Goal: Information Seeking & Learning: Learn about a topic

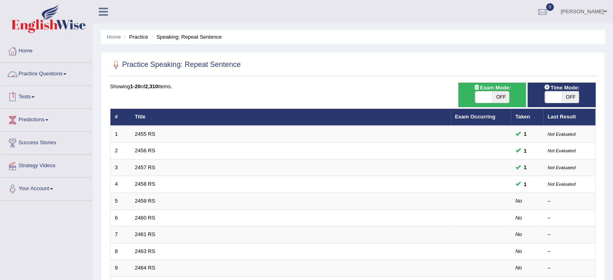
click at [64, 71] on link "Practice Questions" at bounding box center [46, 73] width 92 height 20
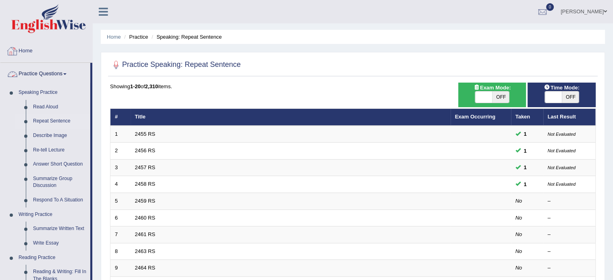
click at [25, 53] on link "Home" at bounding box center [46, 50] width 92 height 20
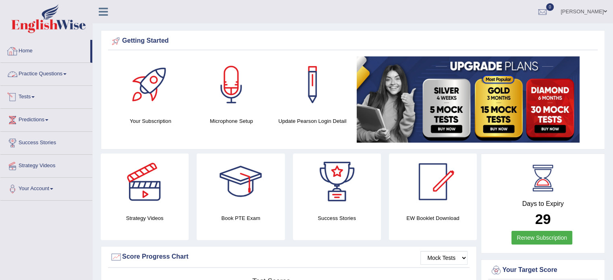
click at [71, 76] on link "Practice Questions" at bounding box center [46, 73] width 92 height 20
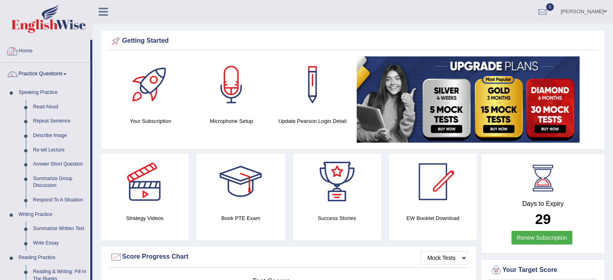
click at [35, 47] on link "Home" at bounding box center [45, 50] width 90 height 20
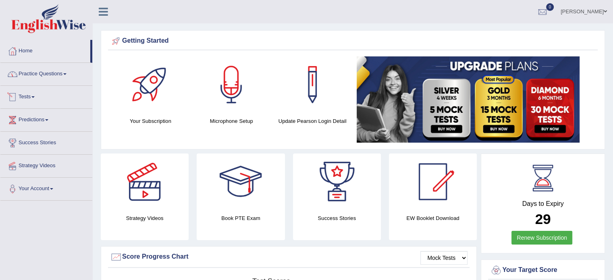
click at [35, 98] on link "Tests" at bounding box center [46, 96] width 92 height 20
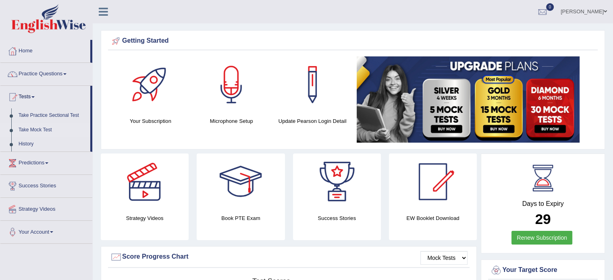
click at [37, 132] on link "Take Mock Test" at bounding box center [52, 130] width 75 height 15
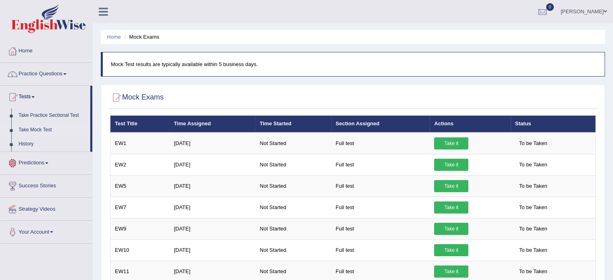
click at [47, 162] on link "Predictions" at bounding box center [46, 162] width 92 height 20
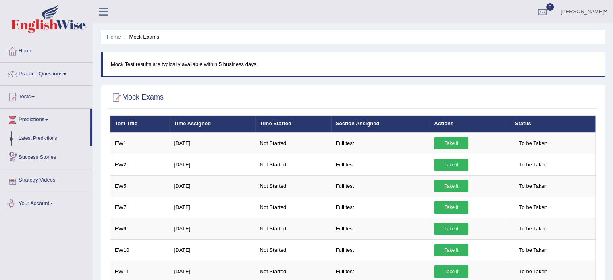
drag, startPoint x: 397, startPoint y: 60, endPoint x: 132, endPoint y: 78, distance: 265.1
click at [397, 60] on blockquote "Mock Test results are typically available within 5 business days." at bounding box center [353, 64] width 504 height 25
click at [65, 74] on link "Practice Questions" at bounding box center [46, 73] width 92 height 20
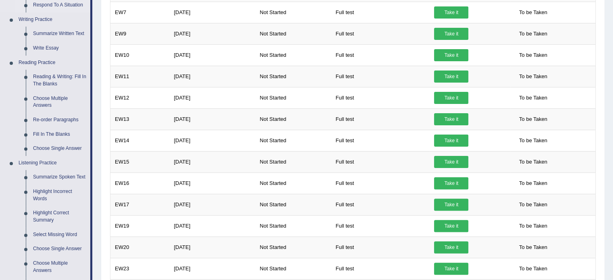
scroll to position [198, 0]
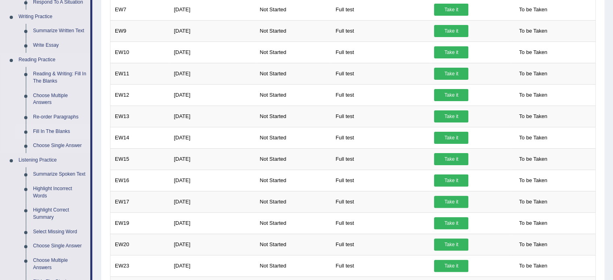
click at [49, 131] on link "Fill In The Blanks" at bounding box center [59, 132] width 61 height 15
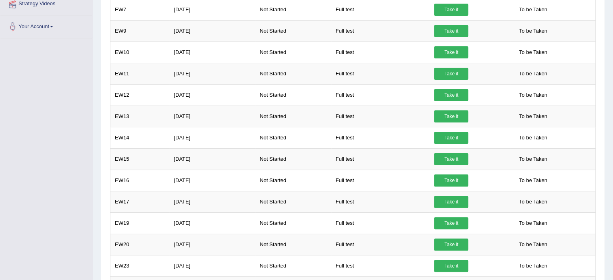
scroll to position [212, 0]
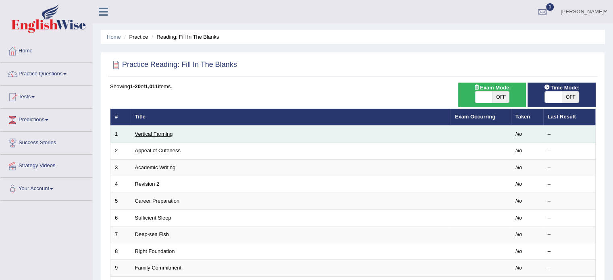
click at [161, 133] on link "Vertical Farming" at bounding box center [154, 134] width 38 height 6
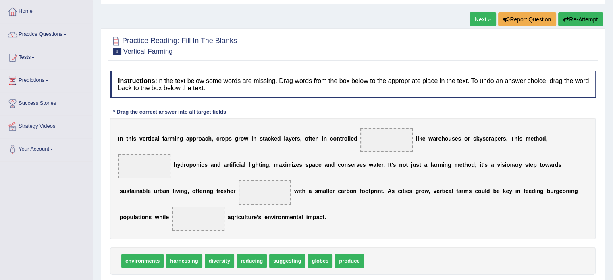
scroll to position [40, 0]
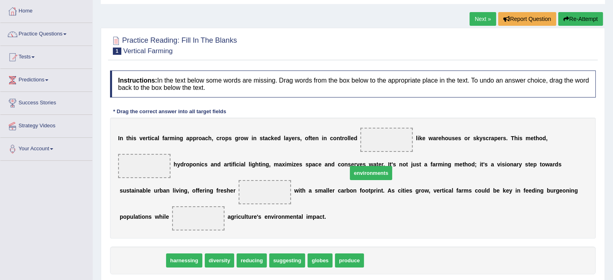
drag, startPoint x: 143, startPoint y: 236, endPoint x: 372, endPoint y: 148, distance: 246.0
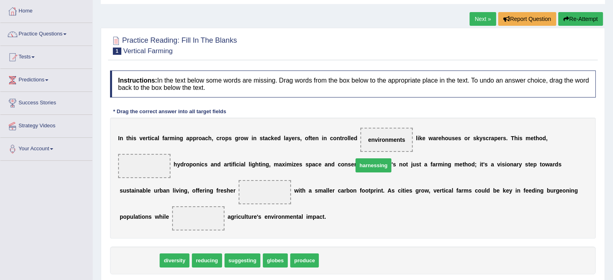
drag, startPoint x: 142, startPoint y: 237, endPoint x: 461, endPoint y: 129, distance: 336.1
click at [391, 158] on span "harnessing" at bounding box center [374, 165] width 36 height 14
drag, startPoint x: 557, startPoint y: 138, endPoint x: 561, endPoint y: 137, distance: 4.1
click at [171, 154] on span at bounding box center [144, 166] width 52 height 24
click at [425, 106] on div "Instructions: In the text below some words are missing. Drag words from the box…" at bounding box center [353, 185] width 490 height 236
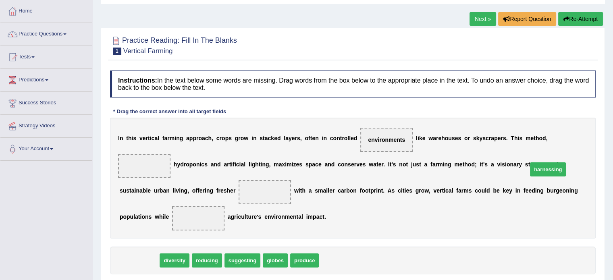
drag, startPoint x: 132, startPoint y: 234, endPoint x: 541, endPoint y: 146, distance: 417.7
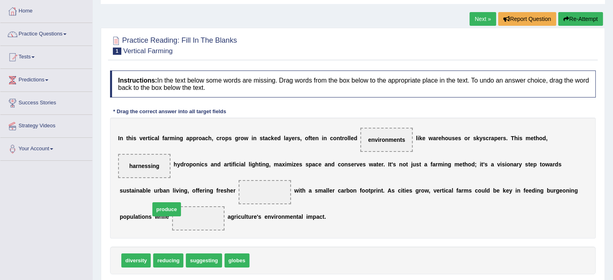
drag, startPoint x: 266, startPoint y: 237, endPoint x: 166, endPoint y: 185, distance: 112.1
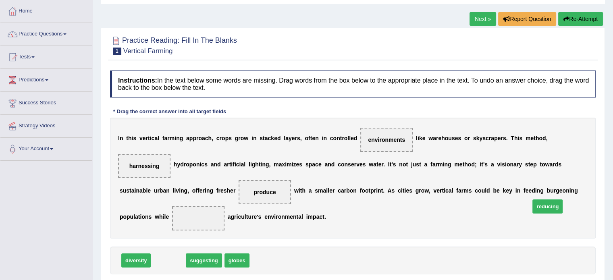
drag, startPoint x: 175, startPoint y: 232, endPoint x: 553, endPoint y: 177, distance: 382.1
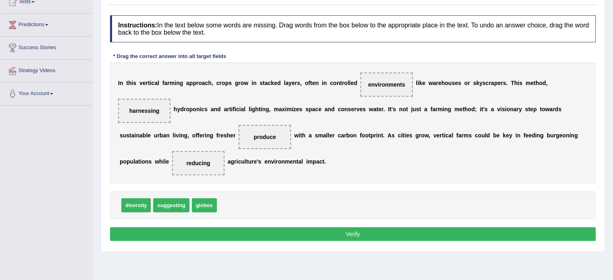
scroll to position [95, 0]
click at [350, 227] on button "Verify" at bounding box center [353, 234] width 486 height 14
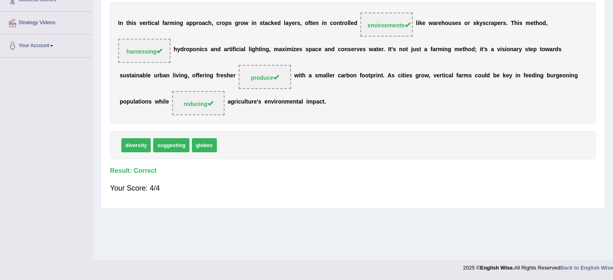
scroll to position [0, 0]
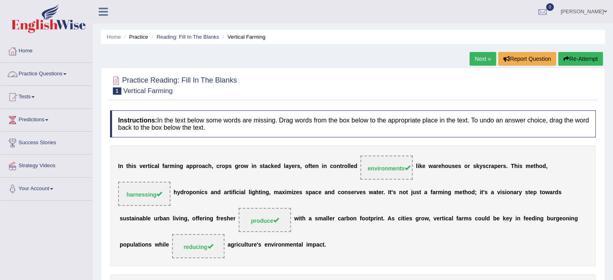
click at [67, 74] on span at bounding box center [64, 74] width 3 height 2
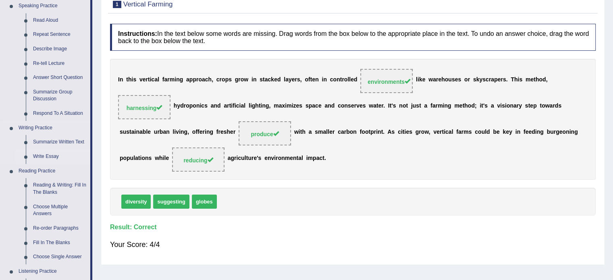
scroll to position [90, 0]
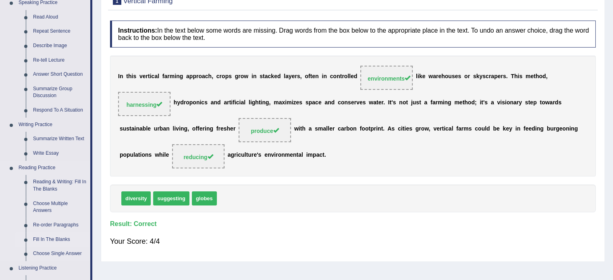
click at [52, 237] on link "Fill In The Blanks" at bounding box center [59, 240] width 61 height 15
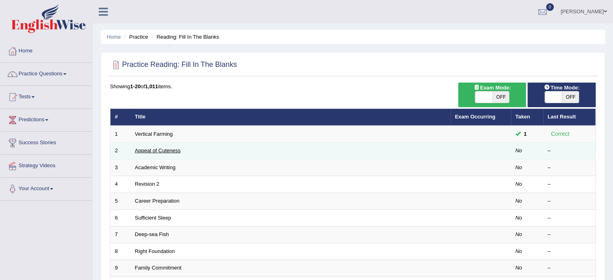
click at [177, 148] on link "Appeal of Cuteness" at bounding box center [158, 151] width 46 height 6
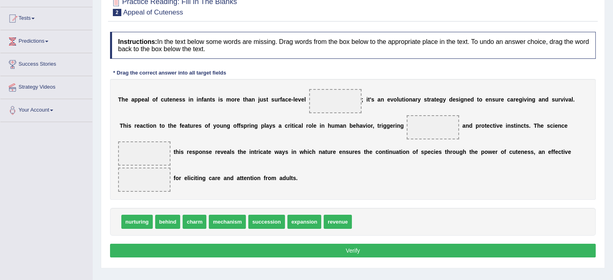
scroll to position [79, 0]
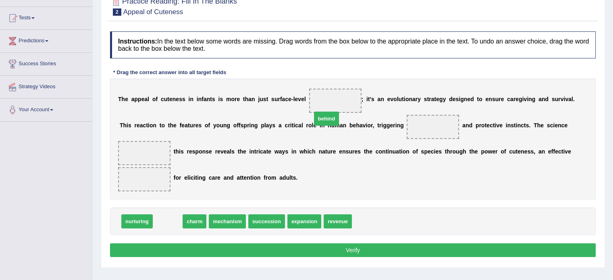
drag, startPoint x: 160, startPoint y: 208, endPoint x: 318, endPoint y: 105, distance: 189.2
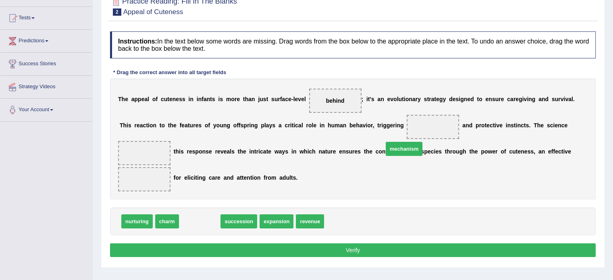
drag, startPoint x: 188, startPoint y: 204, endPoint x: 372, endPoint y: 125, distance: 199.8
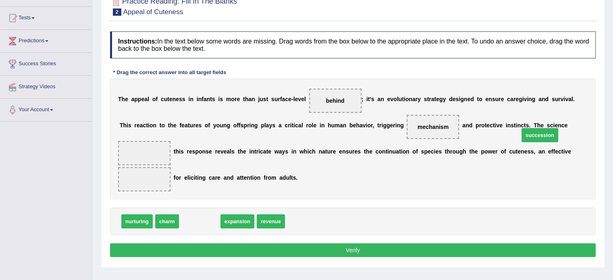
drag, startPoint x: 196, startPoint y: 207, endPoint x: 537, endPoint y: 120, distance: 351.5
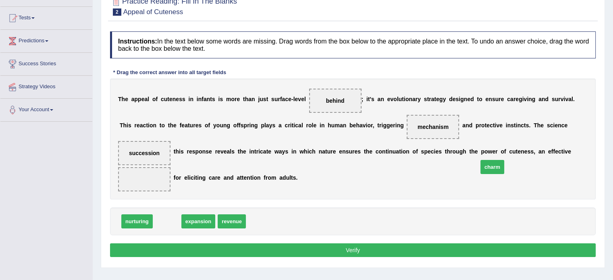
drag, startPoint x: 164, startPoint y: 204, endPoint x: 489, endPoint y: 150, distance: 329.8
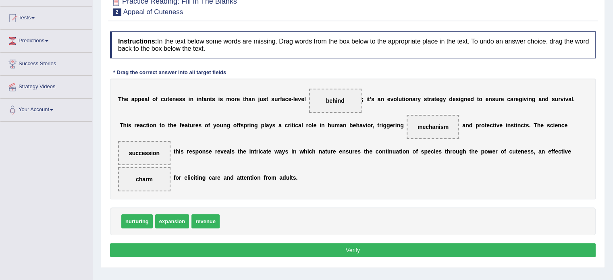
click at [350, 243] on button "Verify" at bounding box center [353, 250] width 486 height 14
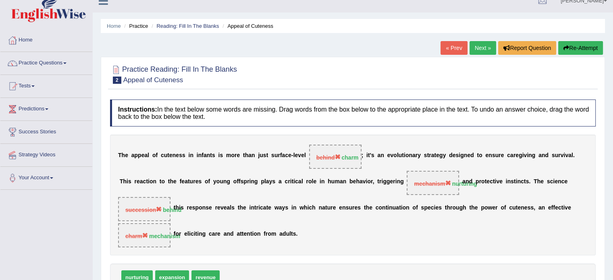
scroll to position [9, 0]
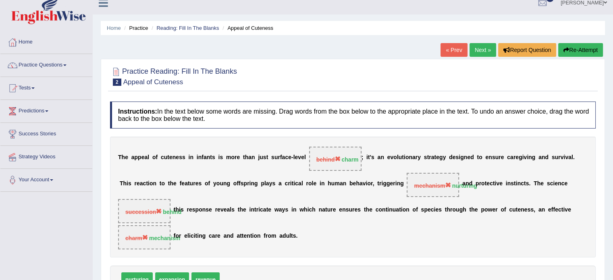
click at [579, 48] on button "Re-Attempt" at bounding box center [580, 50] width 45 height 14
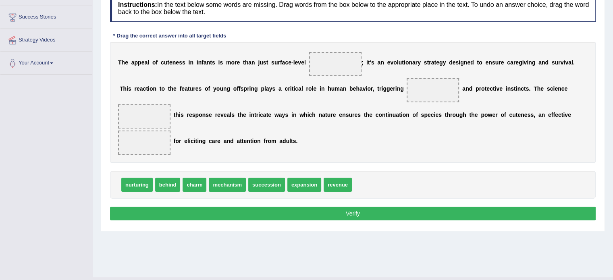
scroll to position [125, 0]
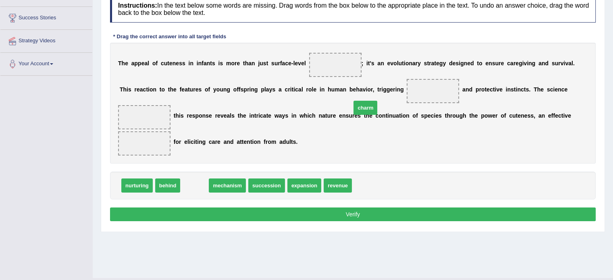
drag, startPoint x: 187, startPoint y: 168, endPoint x: 358, endPoint y: 90, distance: 187.8
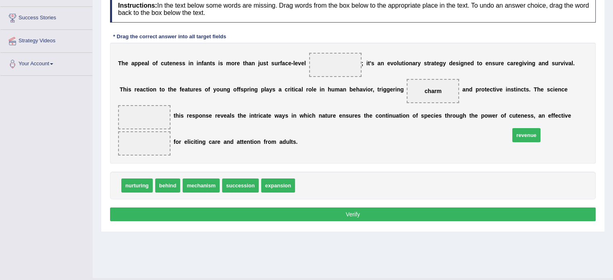
drag, startPoint x: 304, startPoint y: 175, endPoint x: 514, endPoint y: 124, distance: 216.3
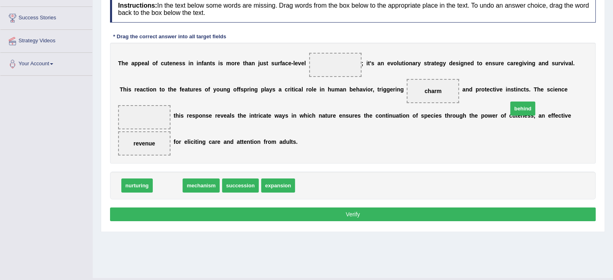
drag, startPoint x: 167, startPoint y: 172, endPoint x: 530, endPoint y: 89, distance: 372.1
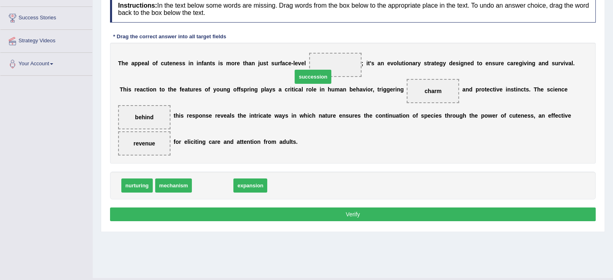
drag, startPoint x: 206, startPoint y: 174, endPoint x: 307, endPoint y: 66, distance: 148.3
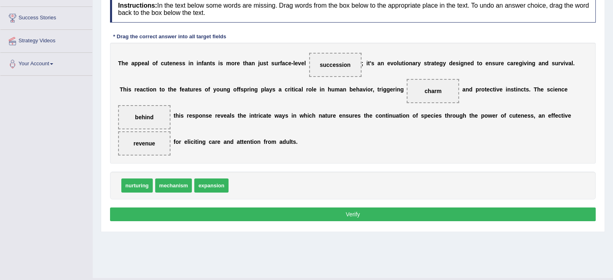
click at [362, 208] on button "Verify" at bounding box center [353, 215] width 486 height 14
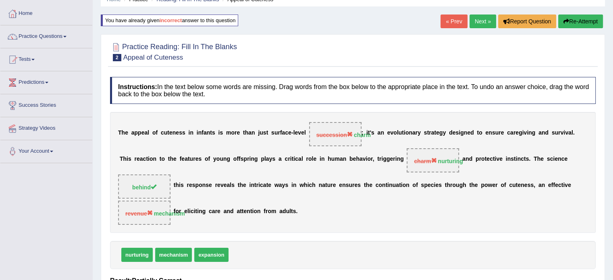
scroll to position [36, 0]
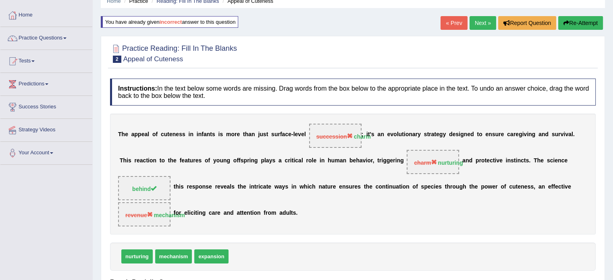
click at [568, 24] on button "Re-Attempt" at bounding box center [580, 23] width 45 height 14
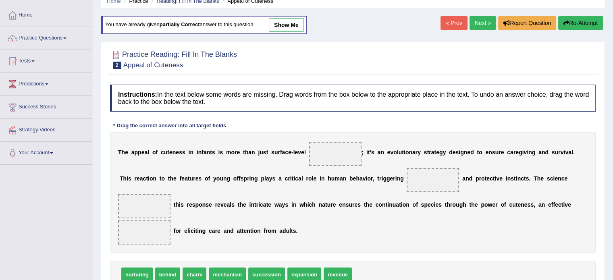
click at [310, 157] on span at bounding box center [335, 154] width 52 height 24
drag, startPoint x: 311, startPoint y: 152, endPoint x: 185, endPoint y: 242, distance: 155.4
click at [185, 242] on div "Instructions: In the text below some words are missing. Drag words from the box…" at bounding box center [353, 199] width 490 height 236
drag, startPoint x: 191, startPoint y: 263, endPoint x: 322, endPoint y: 160, distance: 167.2
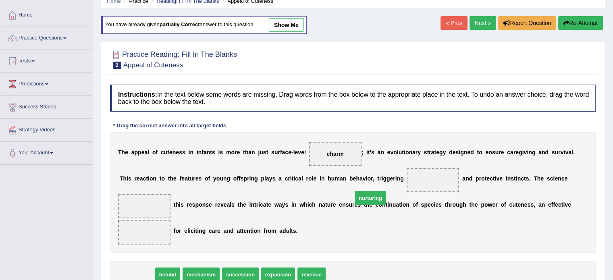
drag, startPoint x: 136, startPoint y: 262, endPoint x: 371, endPoint y: 184, distance: 247.8
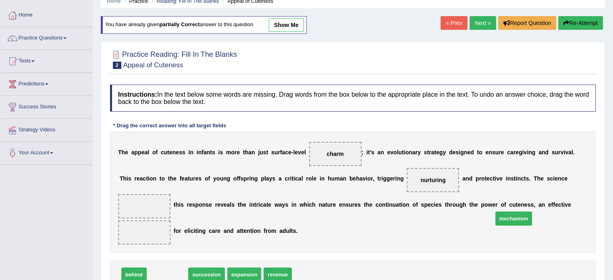
drag, startPoint x: 168, startPoint y: 258, endPoint x: 515, endPoint y: 202, distance: 350.7
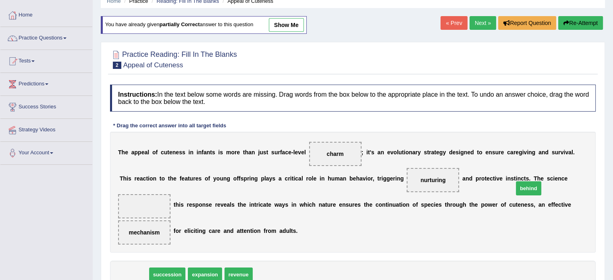
drag, startPoint x: 135, startPoint y: 259, endPoint x: 530, endPoint y: 173, distance: 403.9
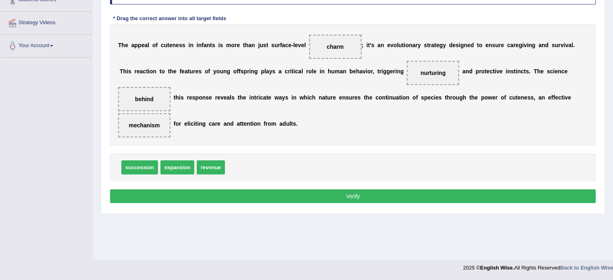
click at [350, 189] on button "Verify" at bounding box center [353, 196] width 486 height 14
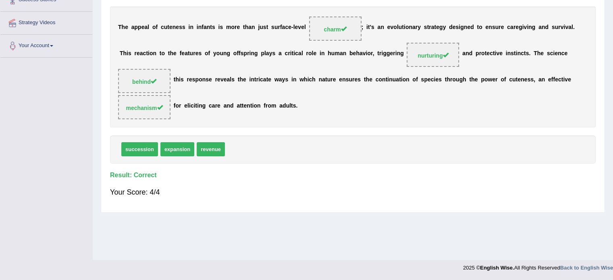
scroll to position [0, 0]
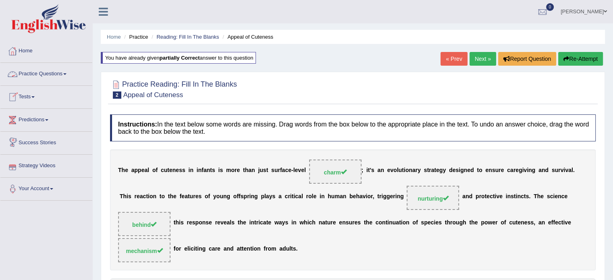
click at [69, 70] on link "Practice Questions" at bounding box center [46, 73] width 92 height 20
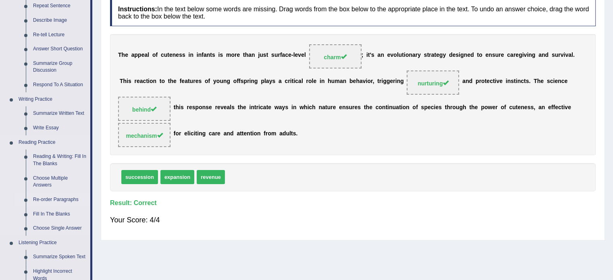
scroll to position [116, 0]
click at [59, 211] on link "Fill In The Blanks" at bounding box center [59, 213] width 61 height 15
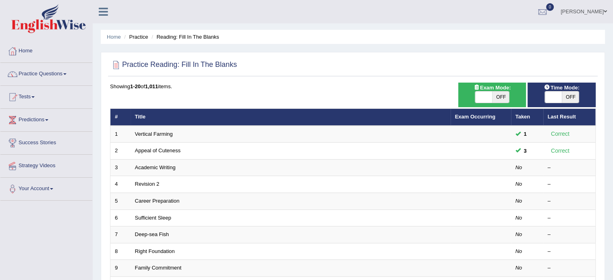
scroll to position [6, 0]
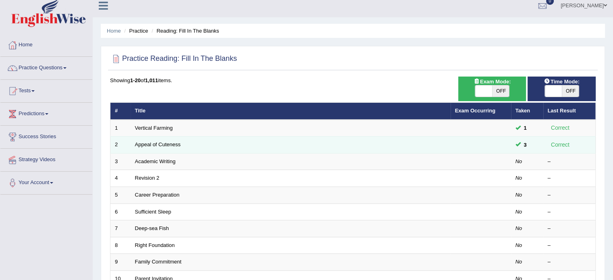
click at [516, 144] on span at bounding box center [518, 143] width 5 height 5
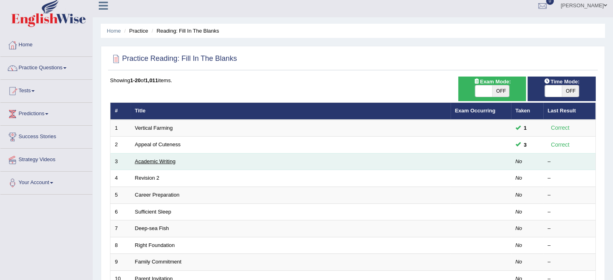
click at [153, 161] on link "Academic Writing" at bounding box center [155, 161] width 41 height 6
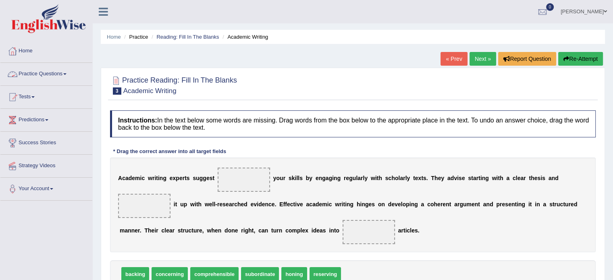
click at [64, 72] on link "Practice Questions" at bounding box center [46, 73] width 92 height 20
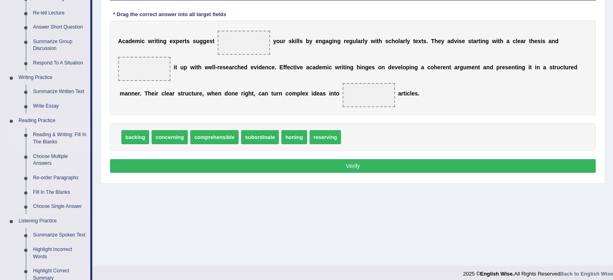
scroll to position [137, 0]
click at [52, 176] on link "Re-order Paragraphs" at bounding box center [59, 178] width 61 height 15
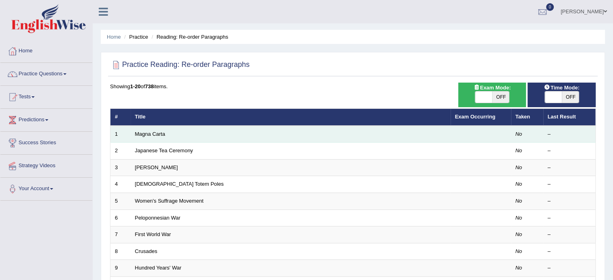
click at [232, 138] on td "Magna Carta" at bounding box center [291, 134] width 320 height 17
click at [322, 129] on td "Magna Carta" at bounding box center [291, 134] width 320 height 17
click at [511, 135] on td "No" at bounding box center [527, 134] width 32 height 17
click at [153, 135] on link "Magna Carta" at bounding box center [150, 134] width 30 height 6
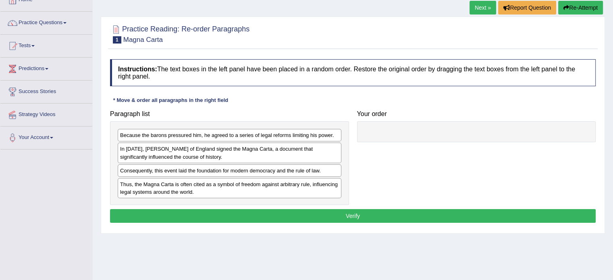
scroll to position [52, 0]
